Goal: Transaction & Acquisition: Book appointment/travel/reservation

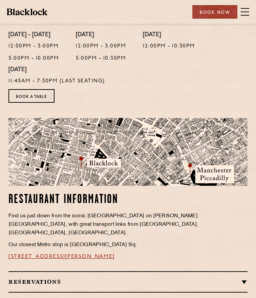
scroll to position [174, 0]
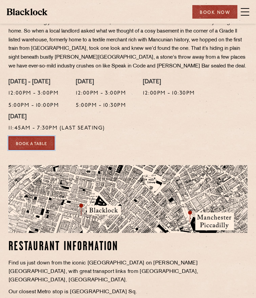
click at [30, 141] on link "Book a Table" at bounding box center [31, 143] width 46 height 14
